Goal: Find specific page/section: Find specific page/section

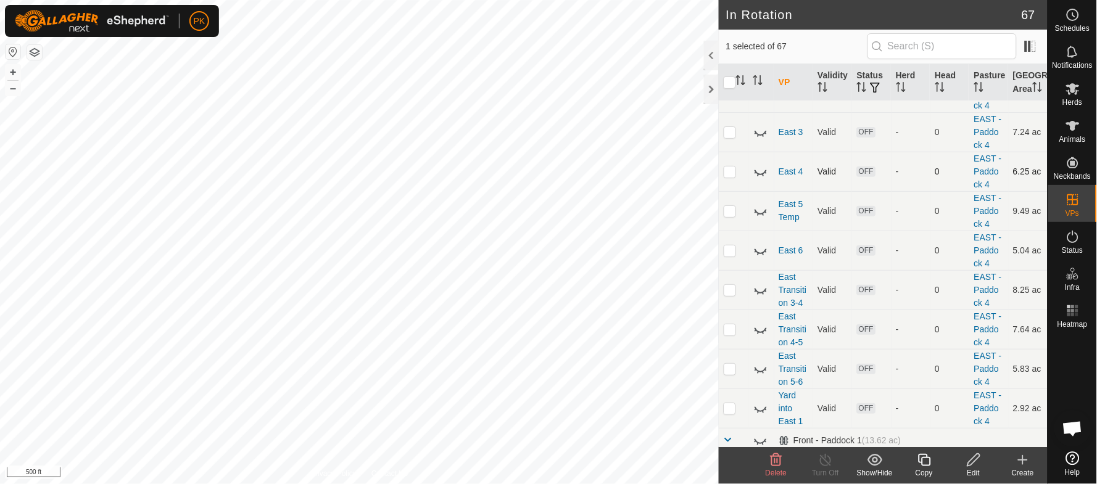
scroll to position [64, 0]
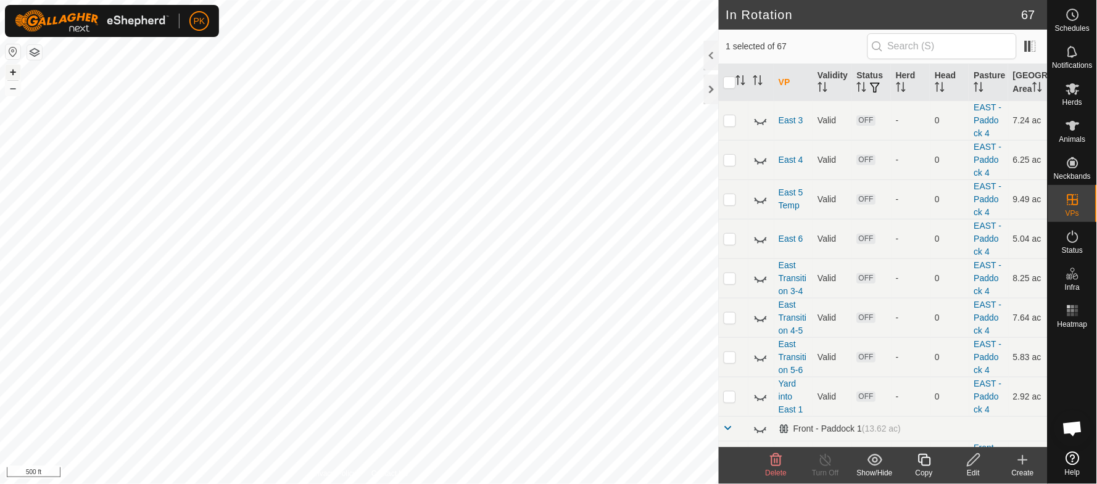
click at [12, 74] on button "+" at bounding box center [13, 72] width 15 height 15
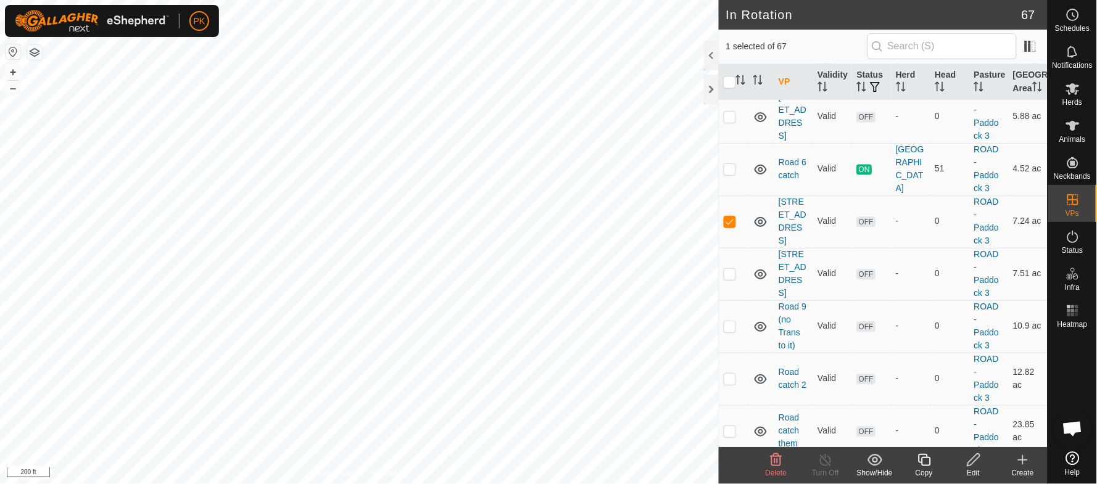
scroll to position [1891, 0]
click at [731, 225] on p-checkbox at bounding box center [730, 220] width 12 height 10
checkbox input "false"
click at [786, 88] on link "[STREET_ADDRESS]" at bounding box center [793, 63] width 28 height 49
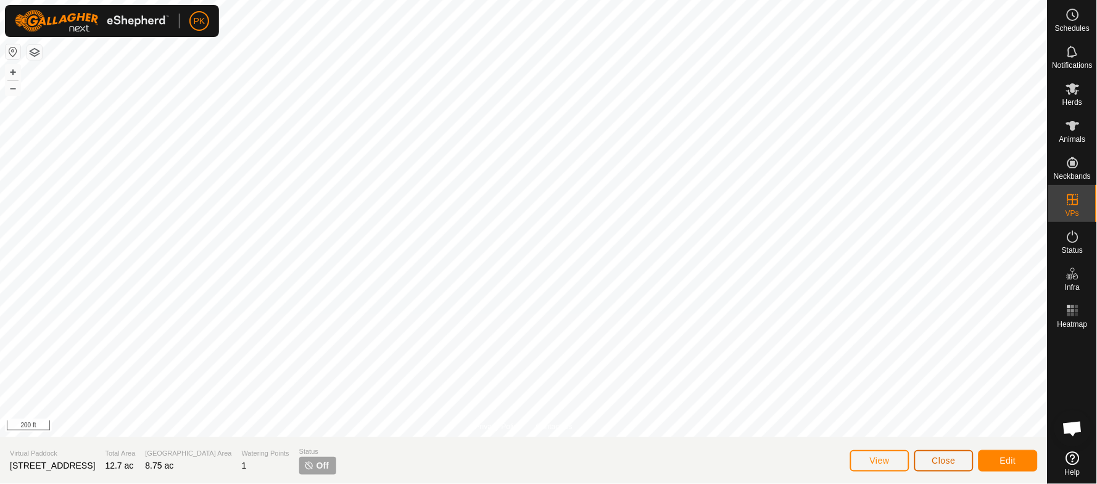
click at [938, 461] on span "Close" at bounding box center [943, 461] width 23 height 10
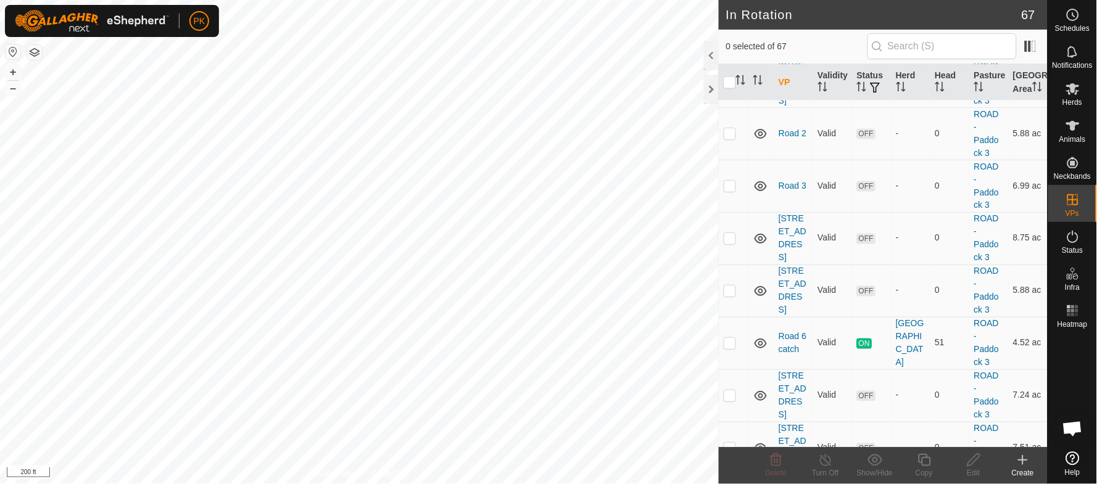
scroll to position [1734, 0]
